Goal: Communication & Community: Ask a question

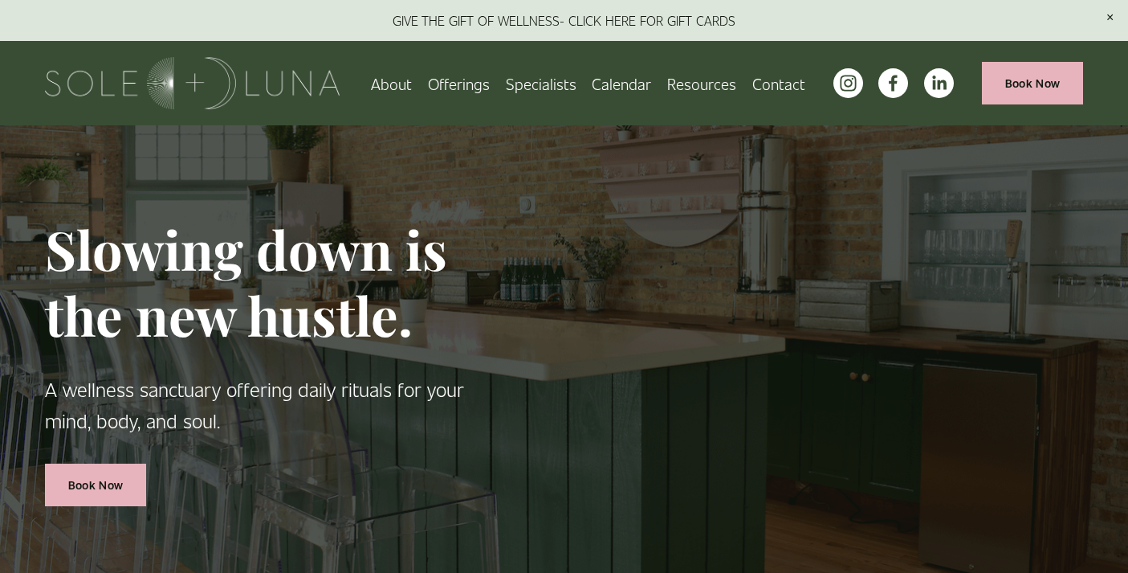
click at [771, 79] on link "Contact" at bounding box center [778, 83] width 53 height 28
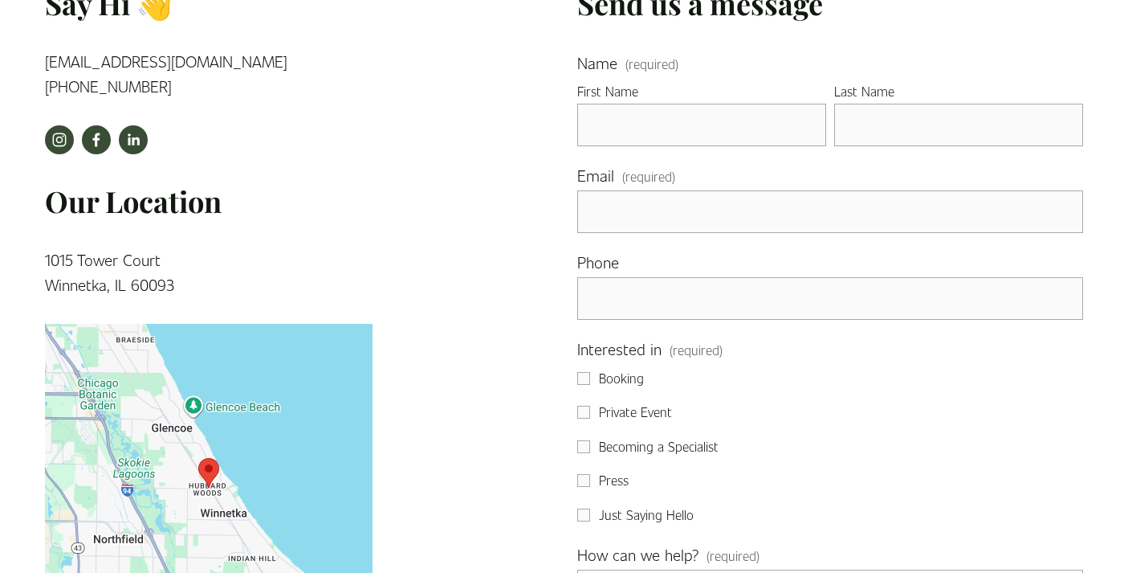
scroll to position [437, 0]
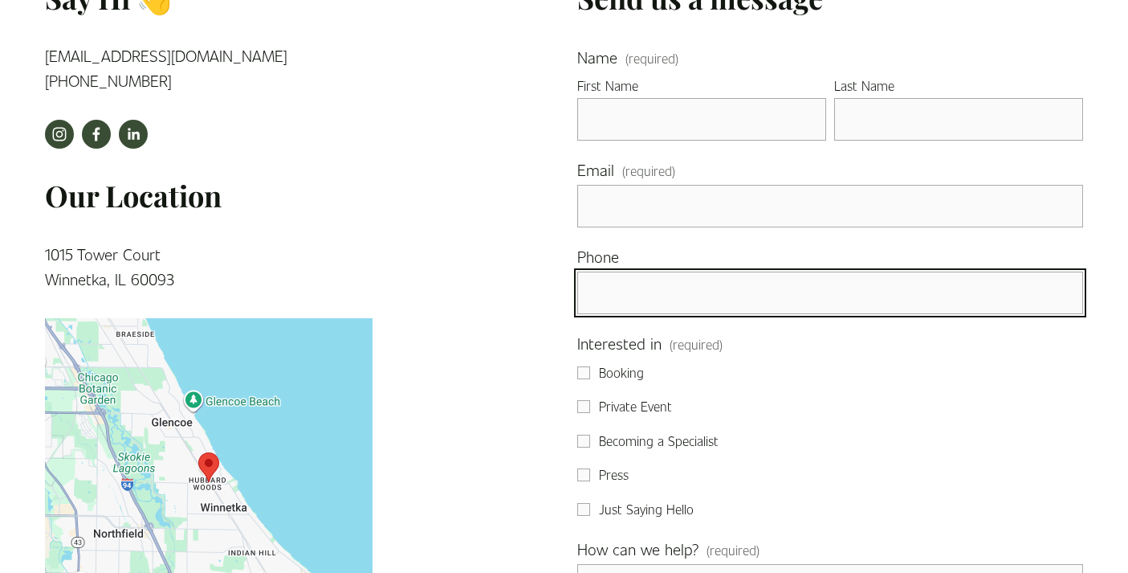
click at [592, 307] on input "text" at bounding box center [829, 292] width 505 height 43
paste input "text"
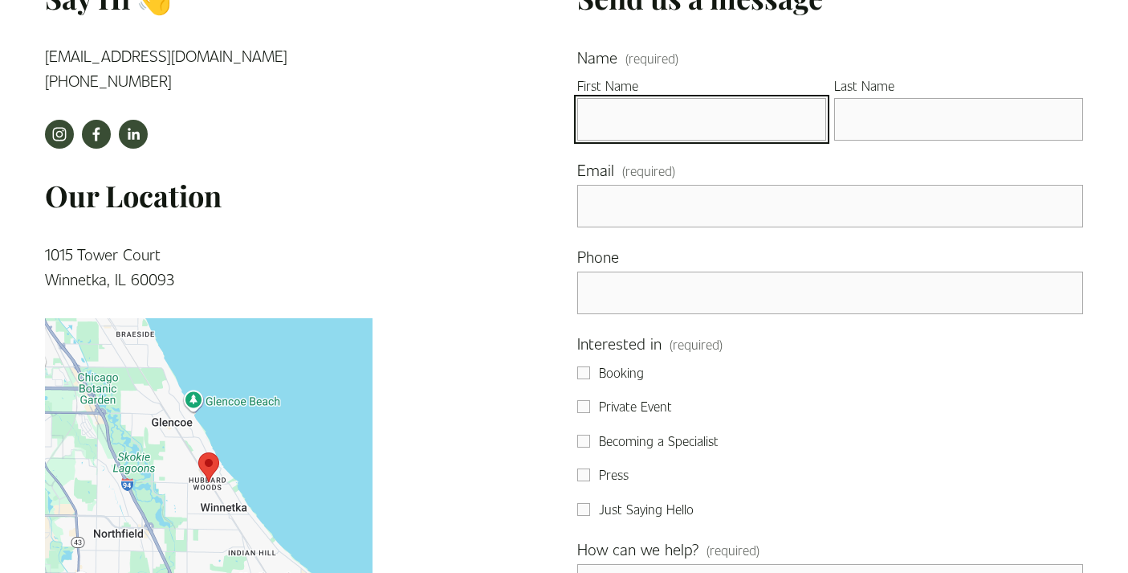
click at [626, 123] on input "First Name" at bounding box center [701, 119] width 249 height 43
type input "Camille"
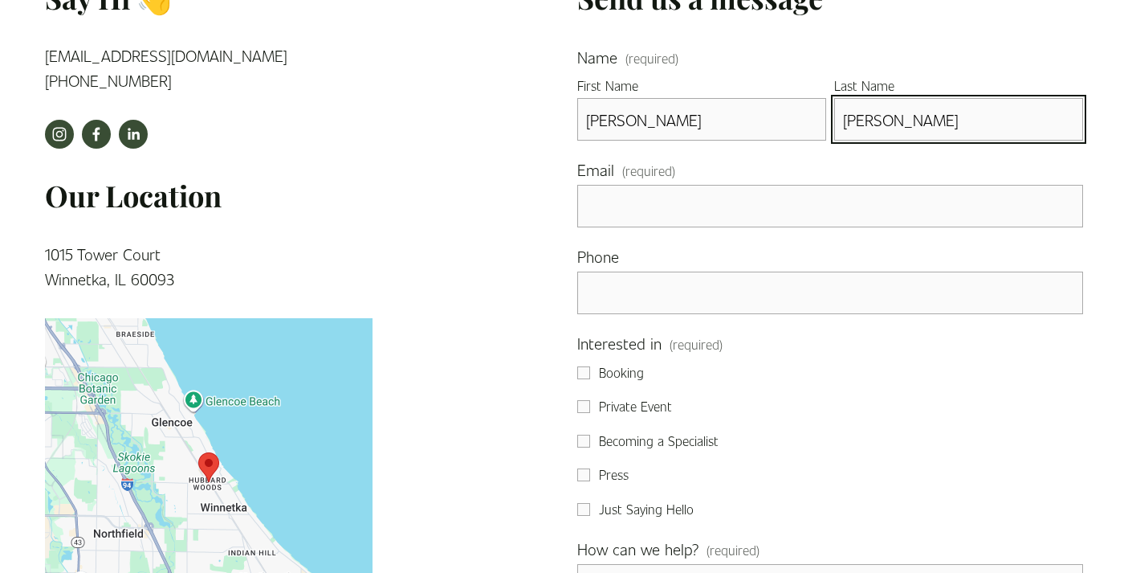
type input "LoPresti"
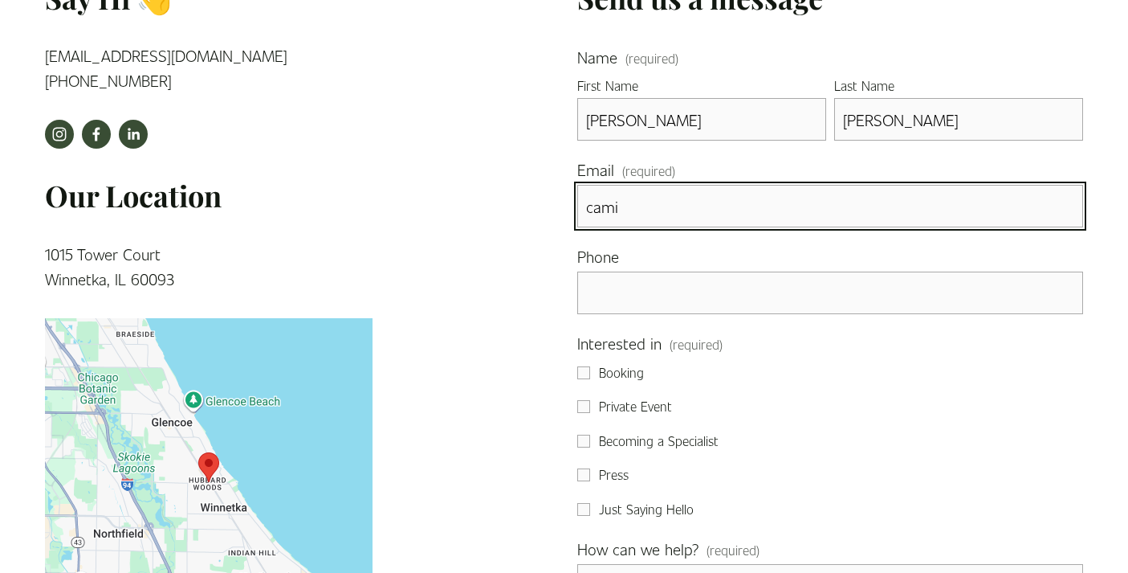
type input "camillelopresti@gmail.com"
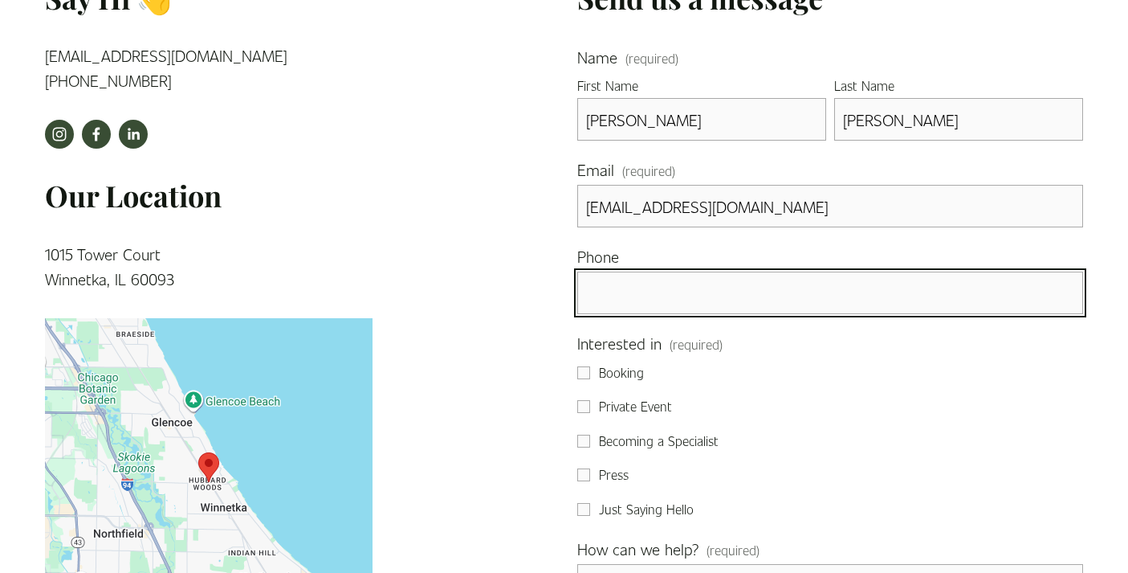
type input "(251) 422-0179"
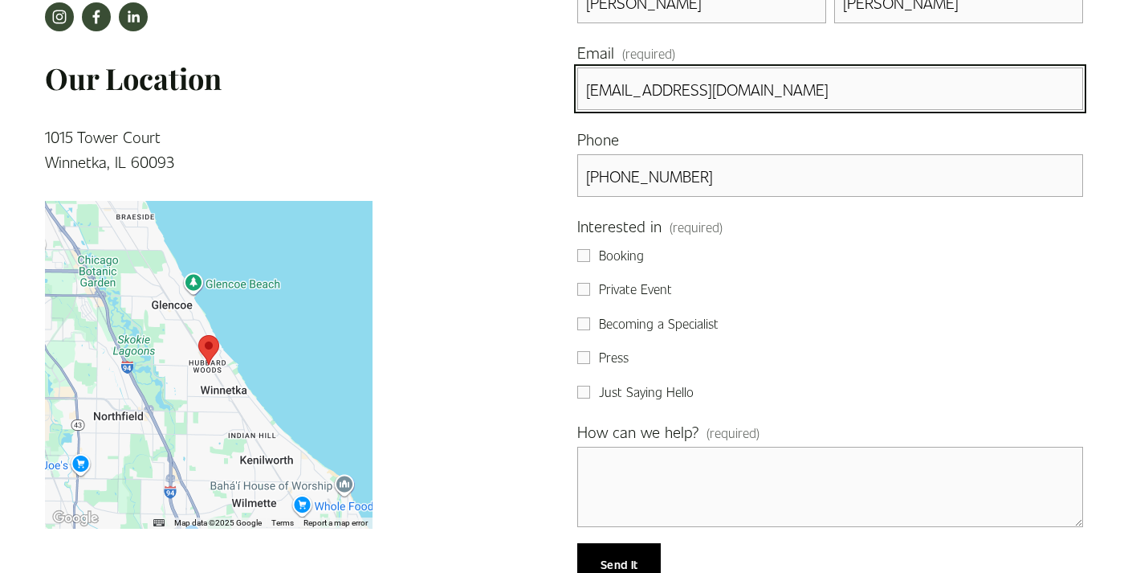
scroll to position [567, 0]
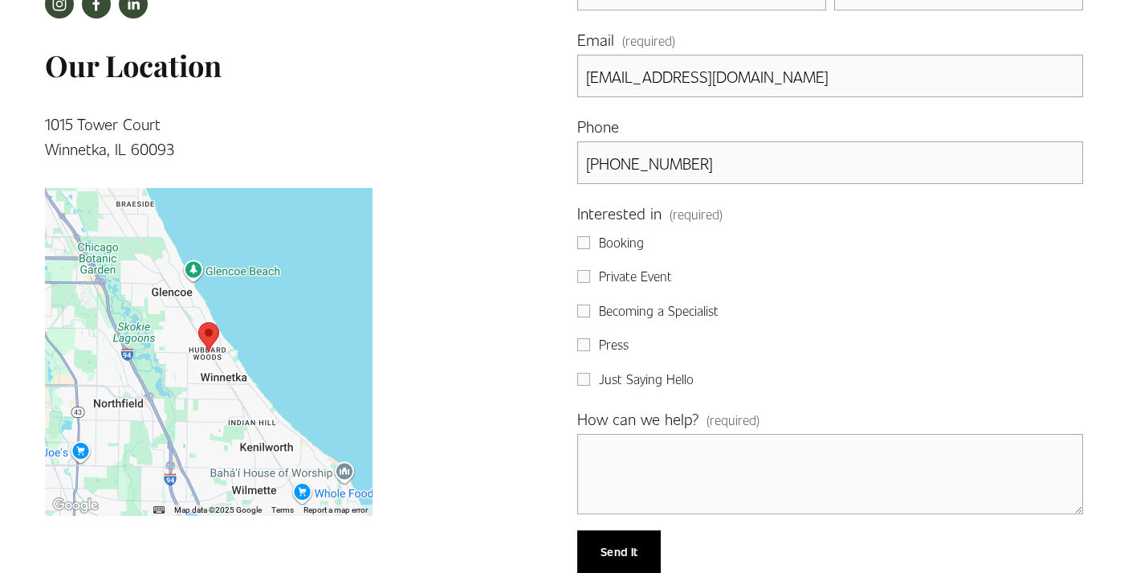
click at [655, 279] on span "Private Event" at bounding box center [635, 276] width 73 height 21
click at [590, 279] on input "Private Event" at bounding box center [583, 276] width 13 height 13
checkbox input "true"
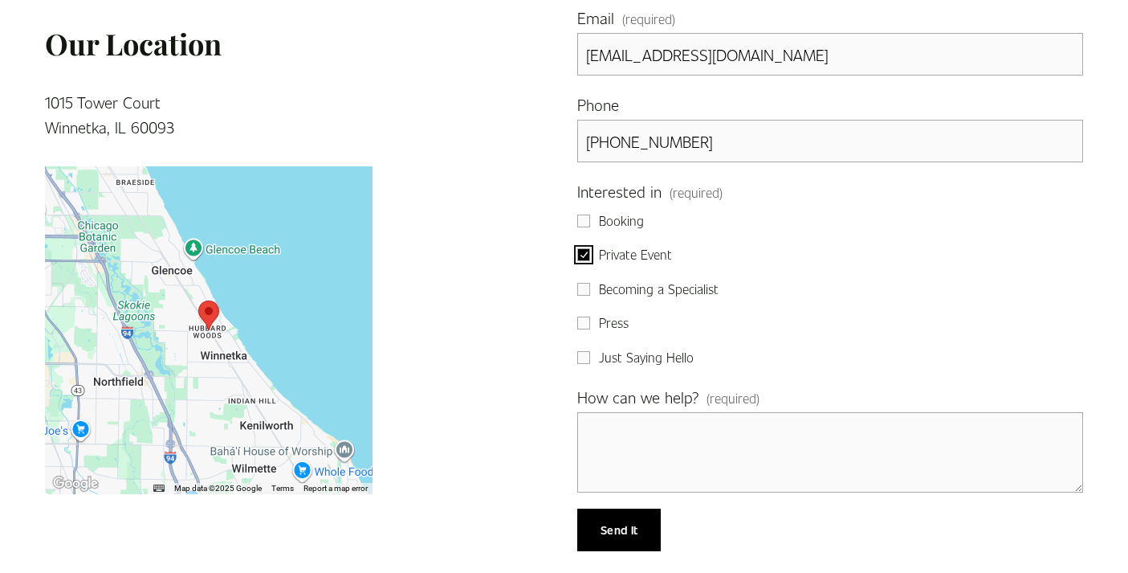
scroll to position [595, 0]
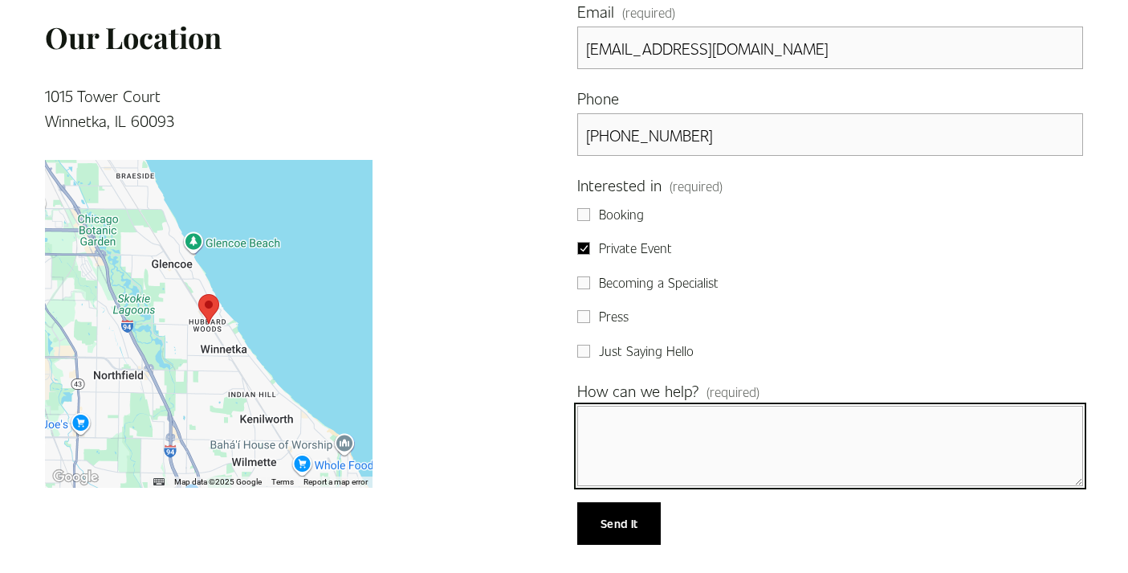
click at [625, 422] on textarea "How can we help? (required)" at bounding box center [829, 446] width 505 height 80
paste textarea "Hi Spa Derma! I hope this message finds you well! My name is Camille LoPresti a…"
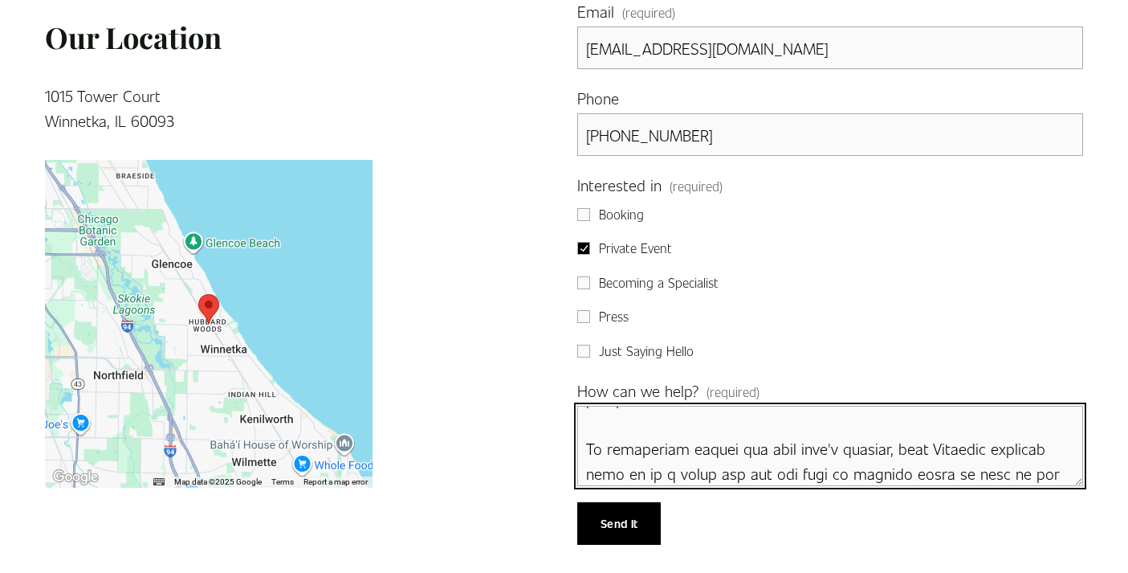
scroll to position [159, 0]
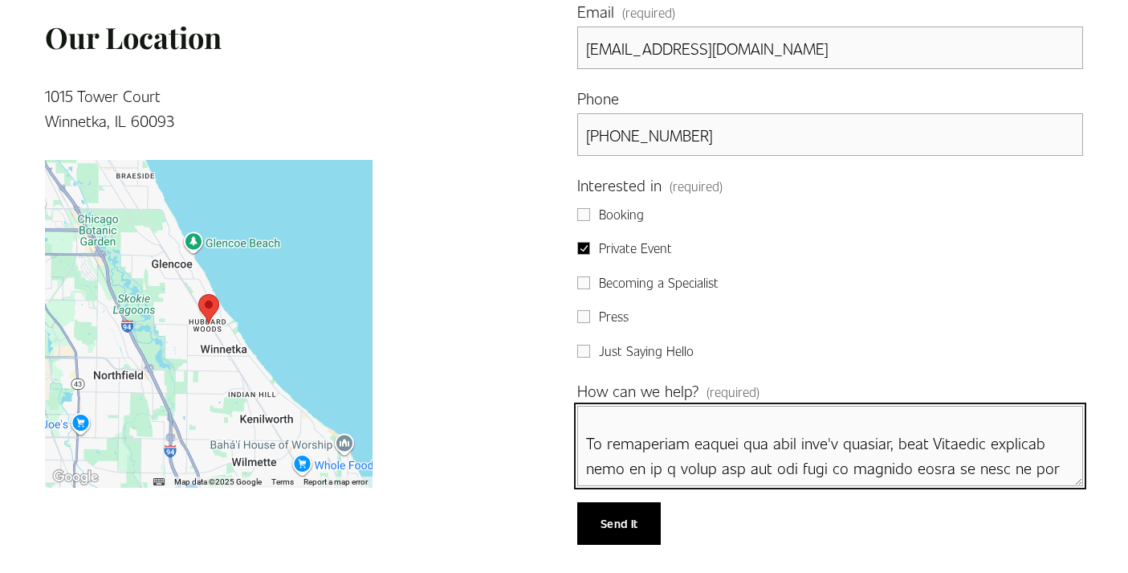
click at [949, 452] on textarea "How can we help? (required)" at bounding box center [829, 446] width 505 height 80
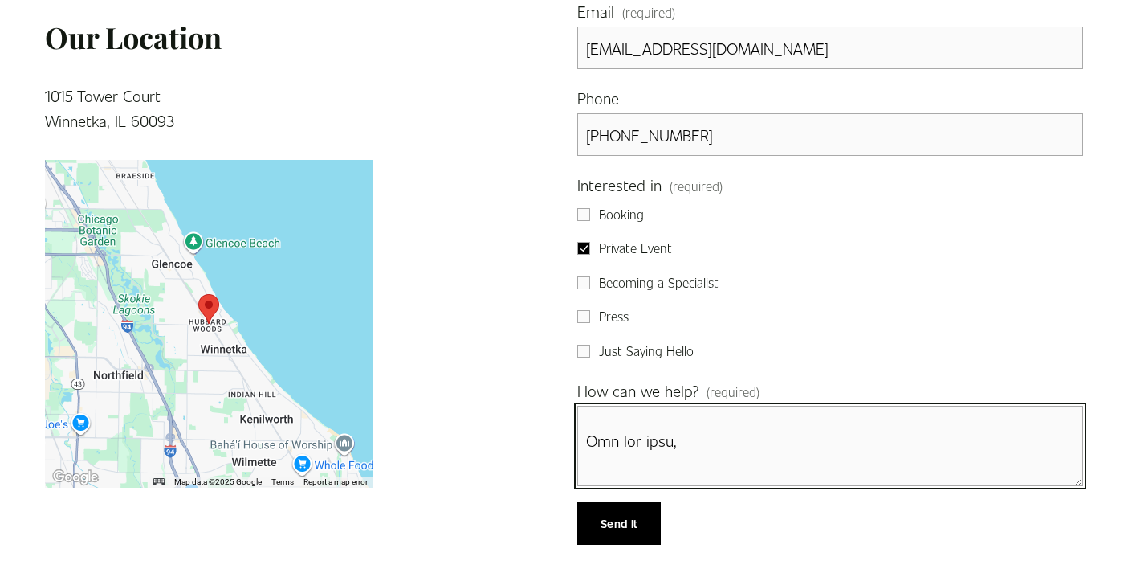
scroll to position [907, 0]
type textarea "Hello! Hi Spa Derma! I hope this message finds you well! My name is Camille LoP…"
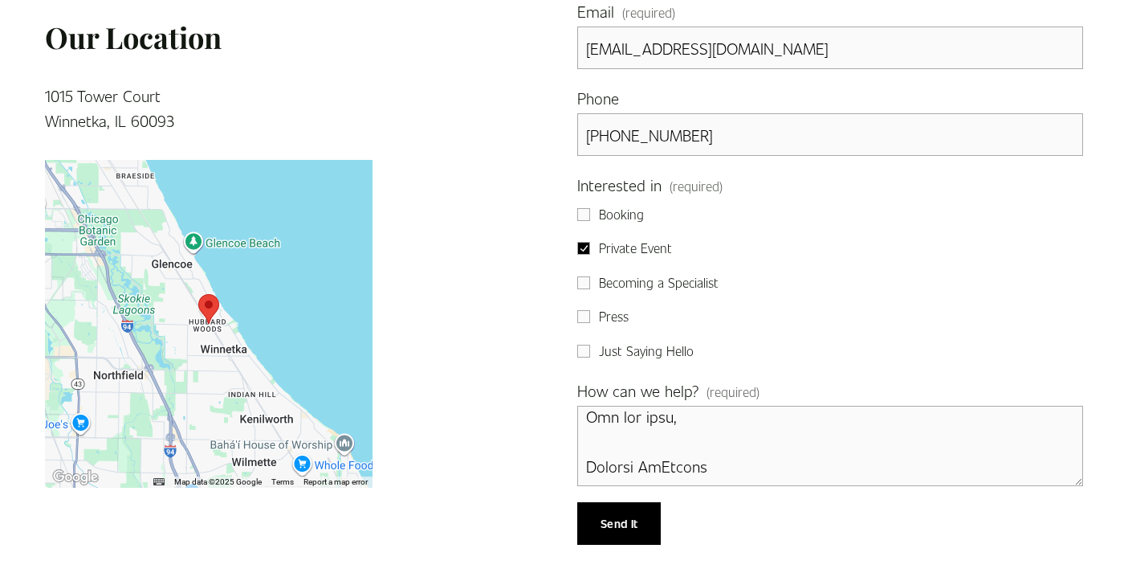
click at [609, 528] on span "Send It" at bounding box center [619, 523] width 37 height 15
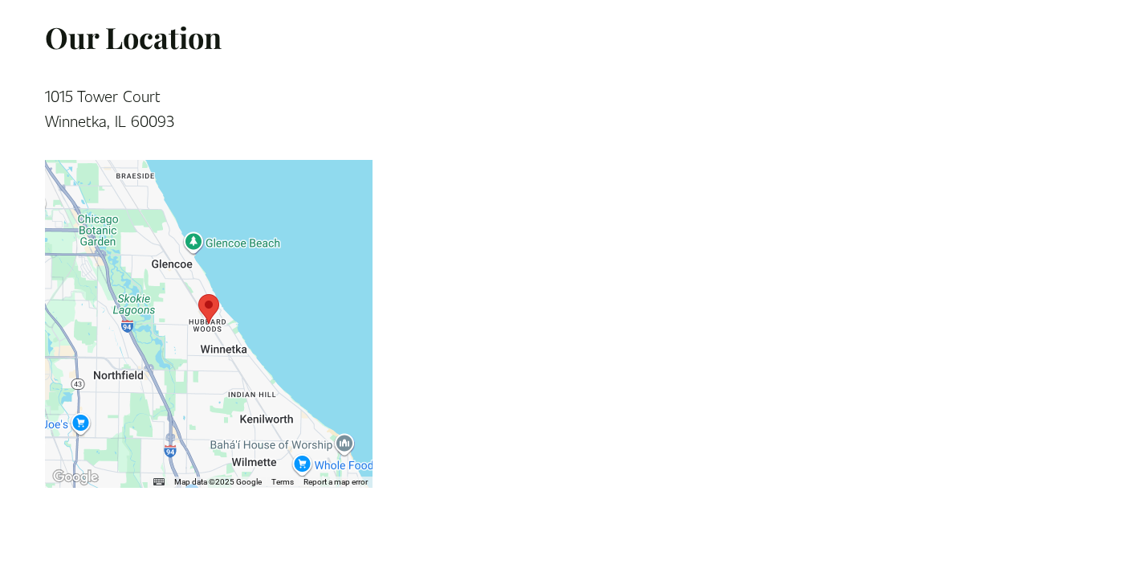
scroll to position [565, 0]
